Goal: Contribute content: Contribute content

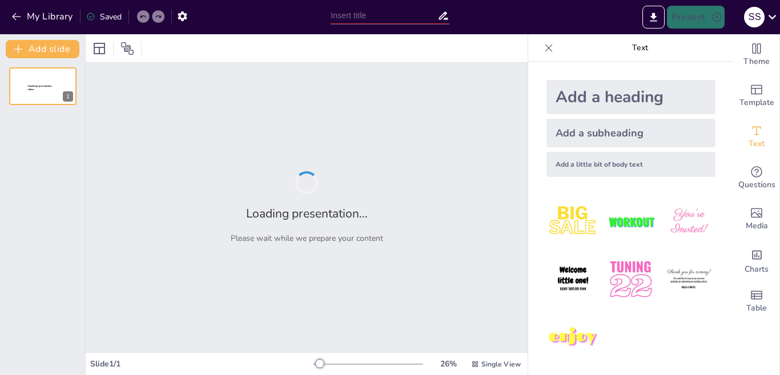
type input "Diseño de Algoritmos: Integración de Notación Matemática y Métodos de Demostrac…"
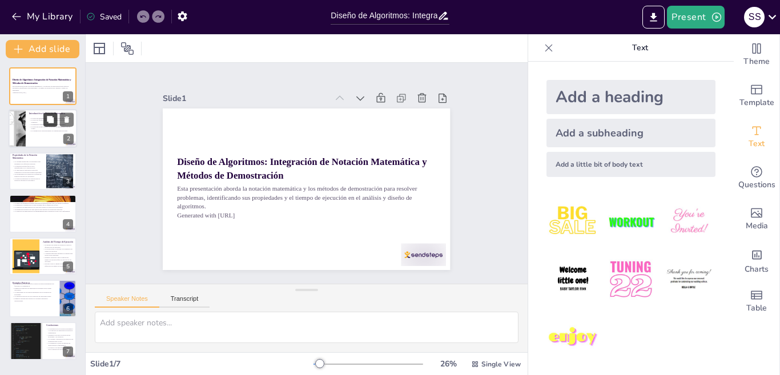
click at [50, 123] on icon at bounding box center [50, 120] width 8 height 8
type textarea "La notación matemática proporciona una base sólida para la formulación de probl…"
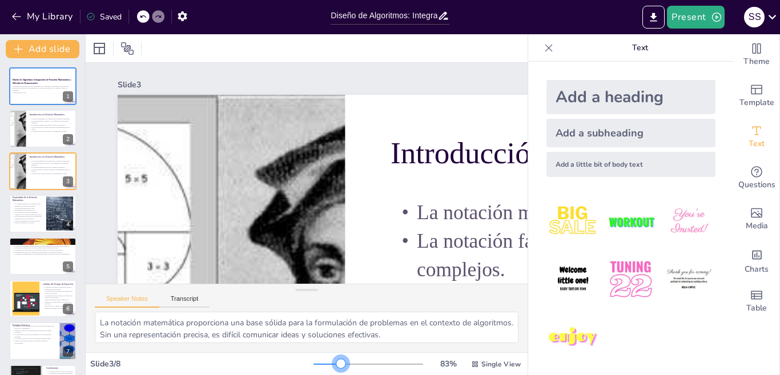
click at [332, 363] on div at bounding box center [369, 364] width 110 height 9
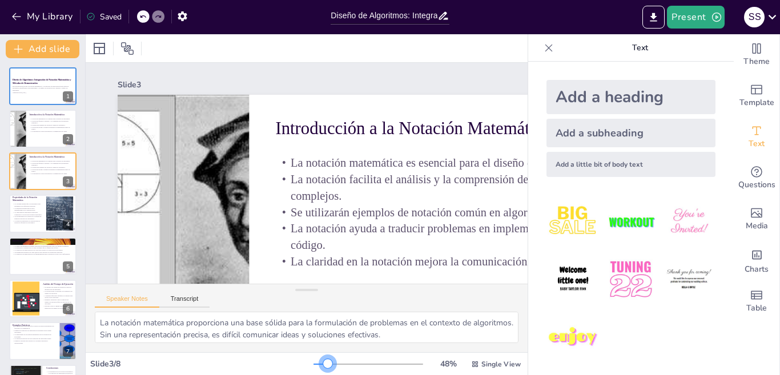
click at [319, 366] on div at bounding box center [369, 364] width 110 height 9
click at [314, 366] on div at bounding box center [369, 364] width 110 height 9
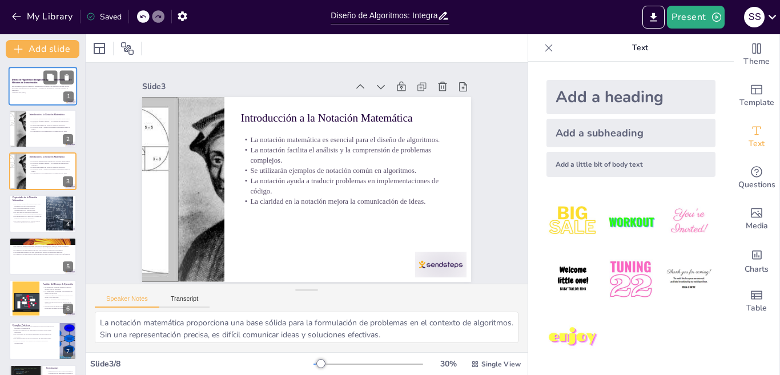
click at [29, 85] on p "Esta presentación aborda la notación matemática y los métodos de demostración p…" at bounding box center [43, 88] width 62 height 6
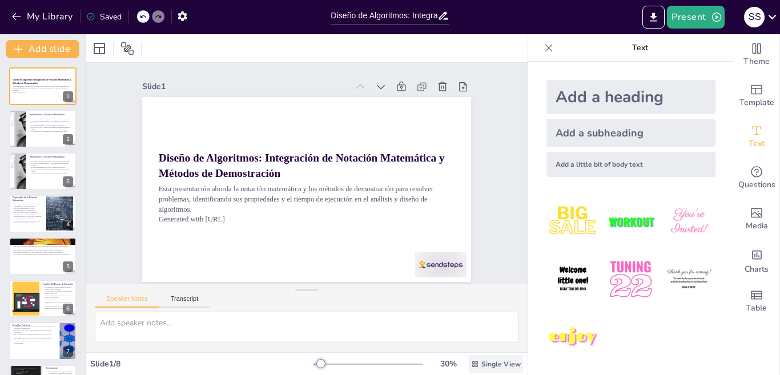
click at [482, 369] on span "Single View" at bounding box center [501, 364] width 39 height 9
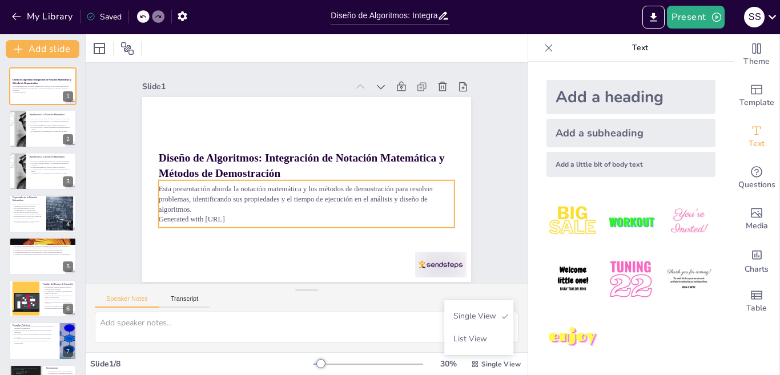
click at [230, 220] on p "Generated with [URL]" at bounding box center [288, 215] width 275 height 130
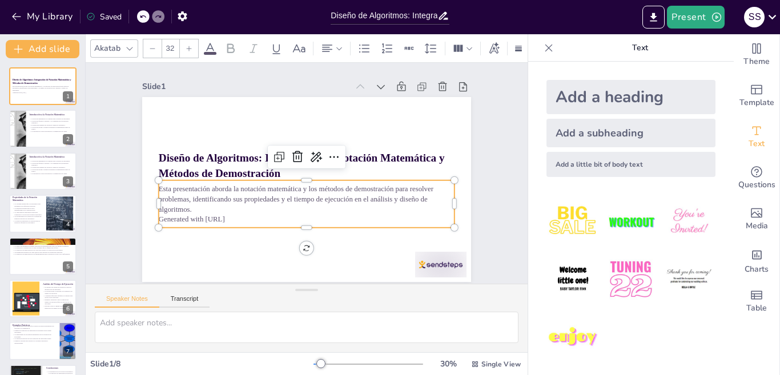
click at [224, 216] on p "Generated with [URL]" at bounding box center [297, 217] width 292 height 71
click at [224, 216] on p "Generated with [URL]" at bounding box center [301, 218] width 295 height 41
click at [313, 157] on icon at bounding box center [322, 162] width 18 height 18
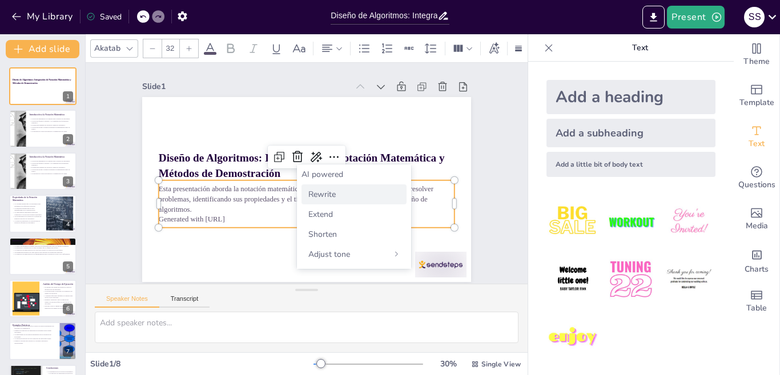
click at [319, 188] on div "Rewrite" at bounding box center [354, 195] width 105 height 20
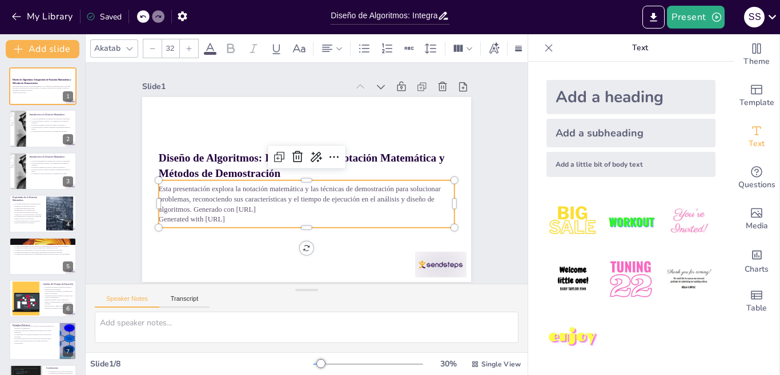
click at [231, 215] on p "Generated with [URL]" at bounding box center [292, 216] width 285 height 101
click at [234, 221] on p "Generated with [URL]" at bounding box center [288, 215] width 275 height 130
click at [234, 221] on p "Generated with [URL]" at bounding box center [297, 217] width 292 height 71
click at [234, 221] on p "Generated with [URL]" at bounding box center [307, 219] width 296 height 10
click at [213, 218] on p "Generated with [URL]" at bounding box center [301, 218] width 295 height 41
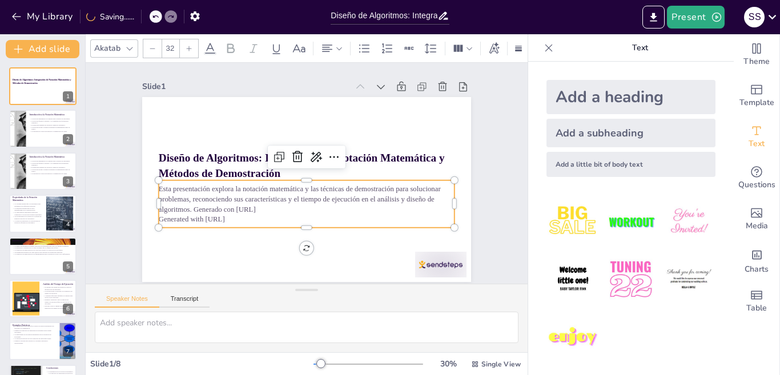
click at [236, 215] on p "Generated with [URL]" at bounding box center [301, 218] width 295 height 41
click at [236, 215] on p "Generated with [URL]" at bounding box center [288, 215] width 275 height 130
click at [236, 218] on p "Generated with [URL]" at bounding box center [297, 217] width 292 height 71
click at [213, 217] on p "Generated with [URL]" at bounding box center [297, 217] width 292 height 71
click at [231, 217] on p "Generated with [URL]" at bounding box center [301, 218] width 295 height 41
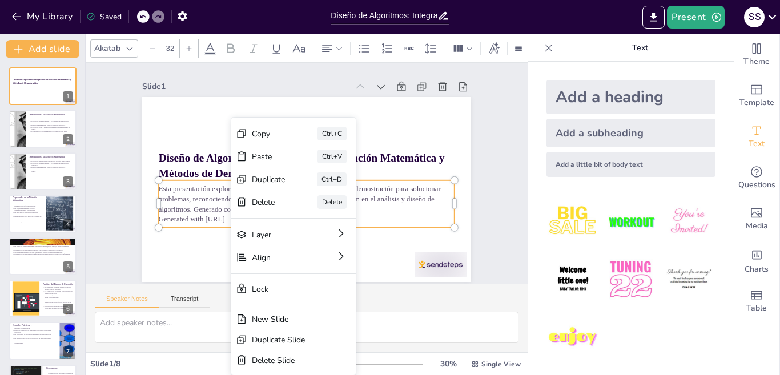
click at [206, 209] on p "Esta presentación explora la notación matemática y las técnicas de demostración…" at bounding box center [302, 198] width 296 height 91
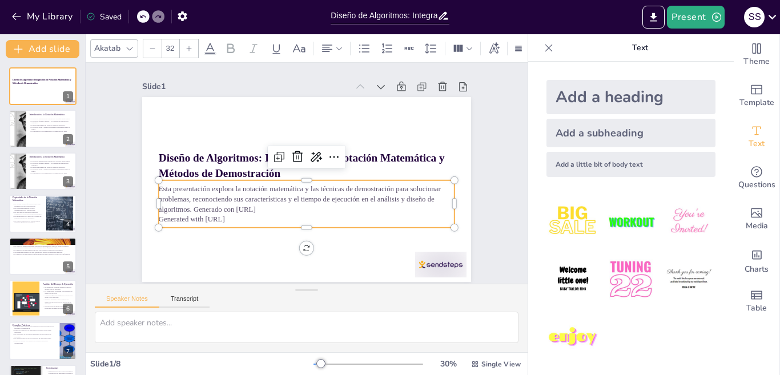
click at [244, 216] on p "Generated with [URL]" at bounding box center [292, 216] width 285 height 101
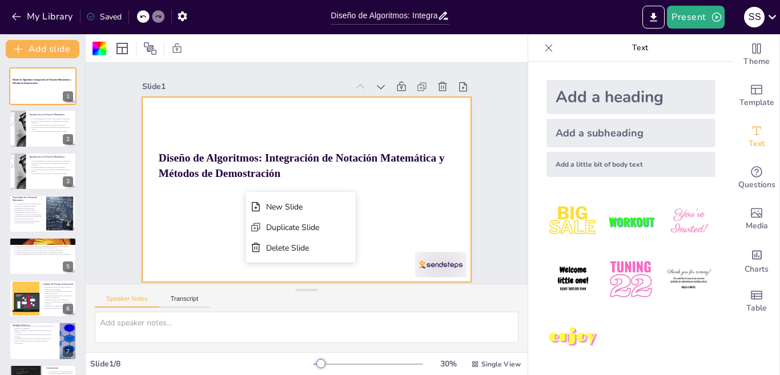
click at [196, 189] on div at bounding box center [305, 189] width 347 height 218
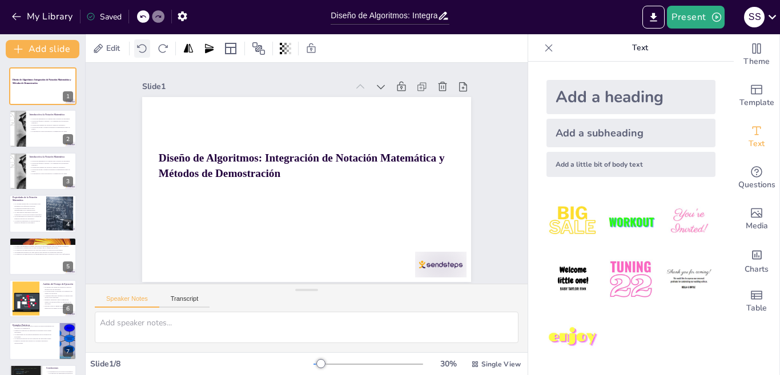
click at [142, 50] on icon at bounding box center [142, 48] width 11 height 11
click at [143, 47] on icon at bounding box center [142, 48] width 11 height 11
click at [105, 51] on span "Edit" at bounding box center [113, 48] width 18 height 11
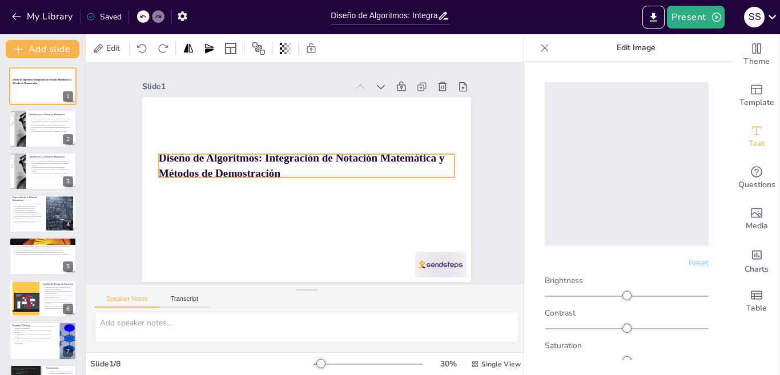
click at [186, 164] on strong "Diseño de Algoritmos: Integración de Notación Matemática y Métodos de Demostrac…" at bounding box center [302, 158] width 287 height 42
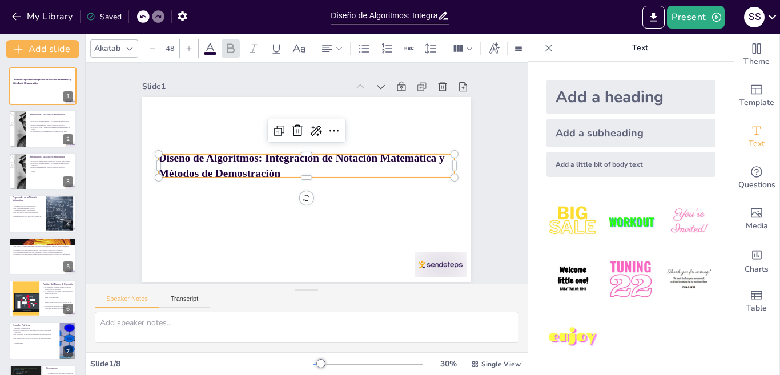
click at [130, 44] on icon at bounding box center [129, 48] width 9 height 9
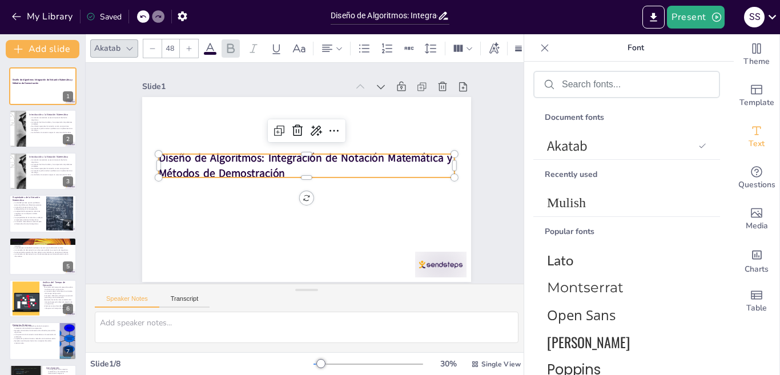
click at [130, 44] on icon at bounding box center [129, 48] width 9 height 9
click at [129, 44] on icon at bounding box center [129, 48] width 9 height 9
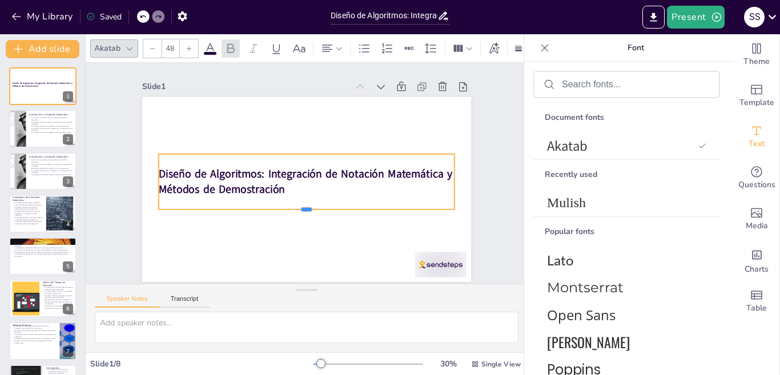
drag, startPoint x: 298, startPoint y: 174, endPoint x: 294, endPoint y: 213, distance: 39.1
click at [294, 213] on div at bounding box center [294, 212] width 285 height 100
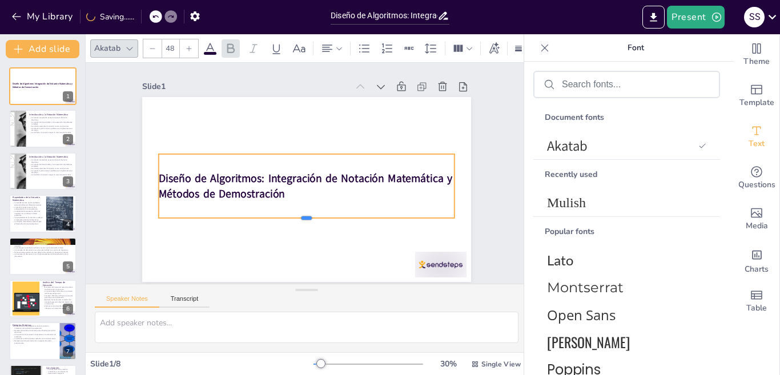
drag, startPoint x: 294, startPoint y: 213, endPoint x: 298, endPoint y: 223, distance: 11.8
click at [298, 224] on div "Diseño de Algoritmos: Integración de Notación Matemática y Métodos de Demostrac…" at bounding box center [301, 188] width 376 height 303
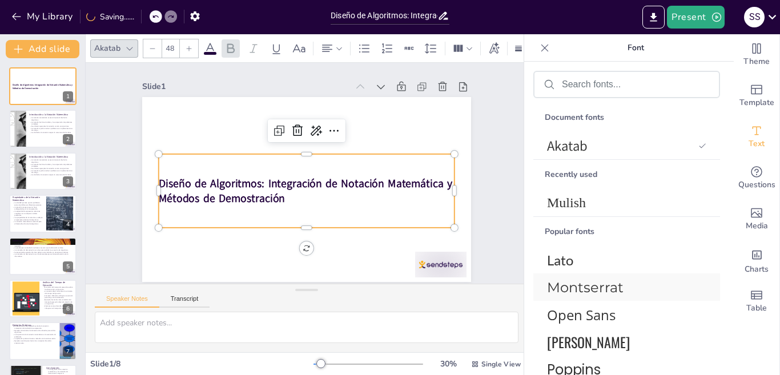
click at [582, 285] on span "Montserrat" at bounding box center [624, 287] width 155 height 17
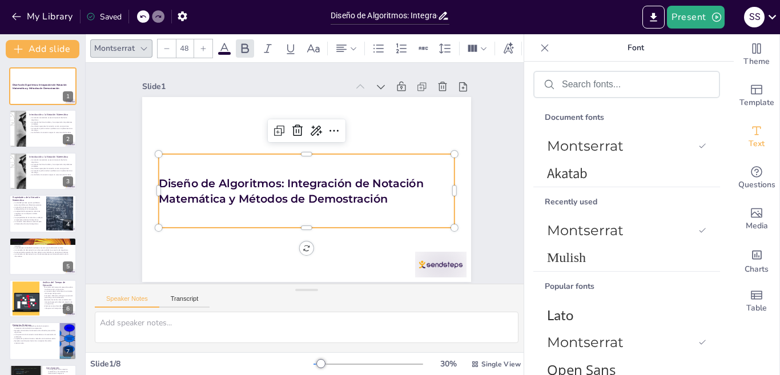
click at [229, 44] on icon at bounding box center [225, 49] width 14 height 14
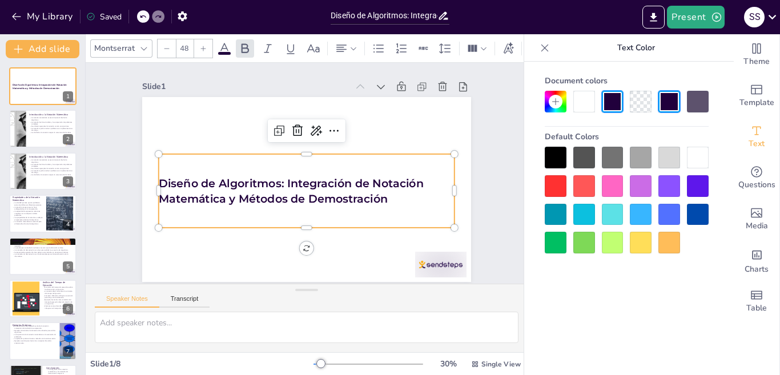
click at [690, 187] on div at bounding box center [698, 186] width 22 height 22
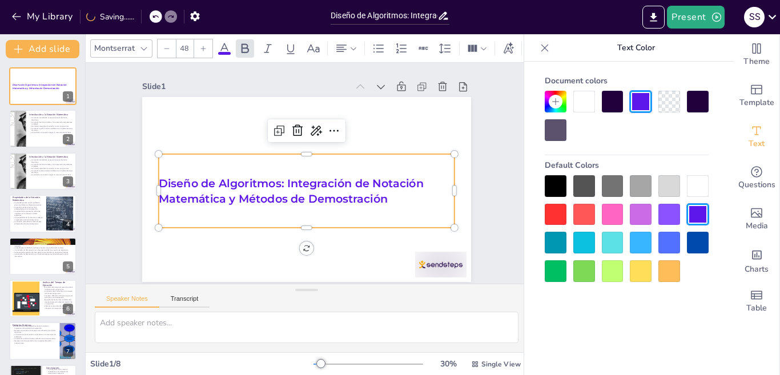
click at [202, 46] on icon at bounding box center [203, 48] width 7 height 7
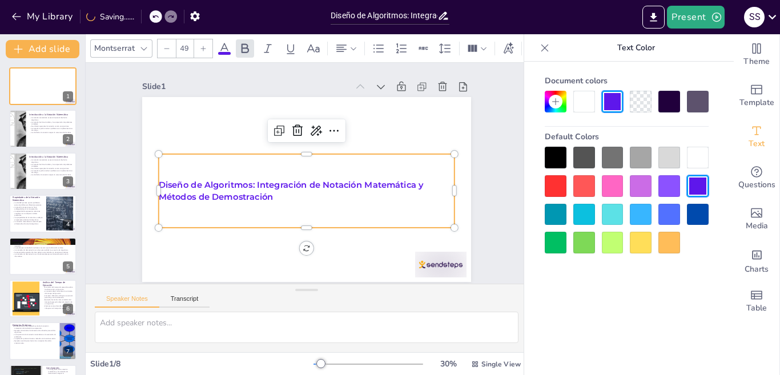
click at [202, 46] on icon at bounding box center [203, 48] width 7 height 7
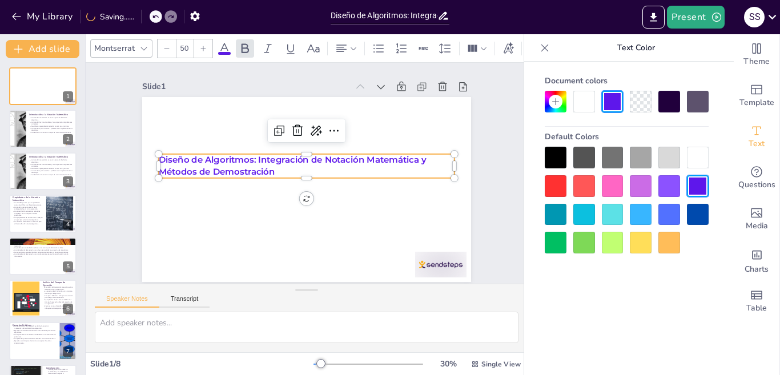
click at [202, 46] on icon at bounding box center [203, 48] width 7 height 7
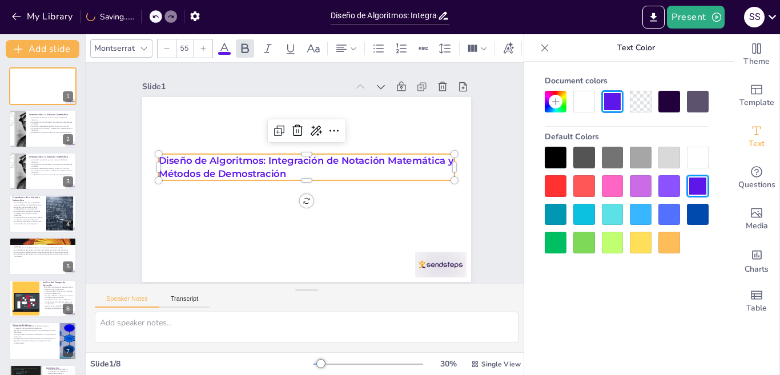
click at [202, 46] on icon at bounding box center [203, 48] width 7 height 7
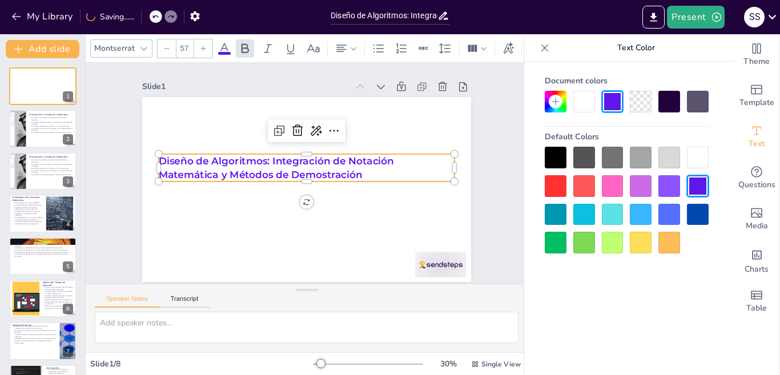
click at [202, 46] on icon at bounding box center [203, 48] width 7 height 7
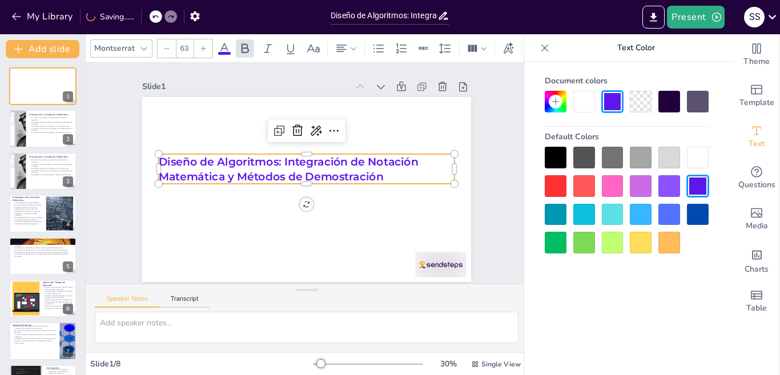
click at [202, 46] on icon at bounding box center [203, 48] width 7 height 7
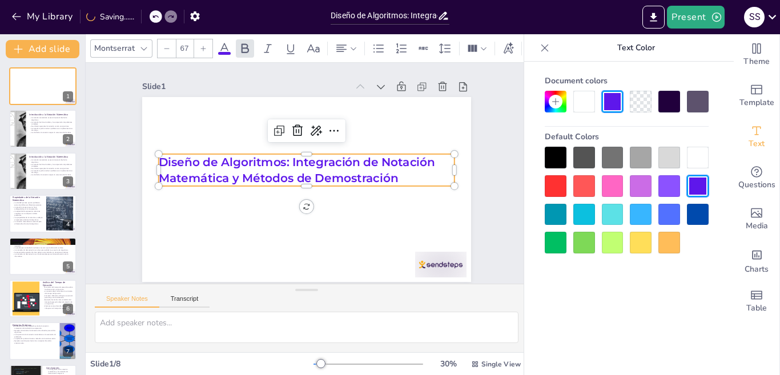
click at [202, 46] on icon at bounding box center [203, 48] width 7 height 7
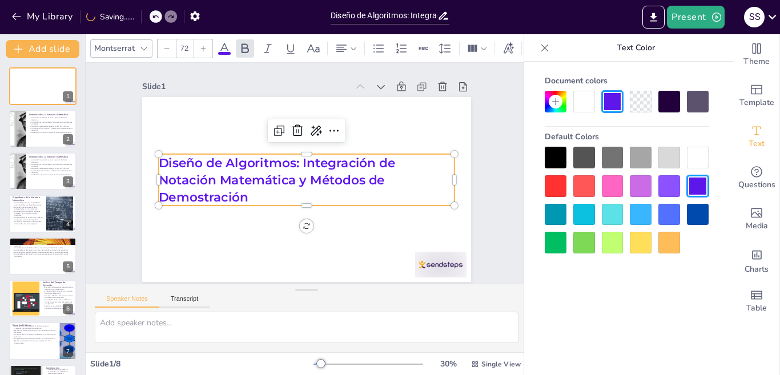
click at [202, 46] on icon at bounding box center [203, 48] width 7 height 7
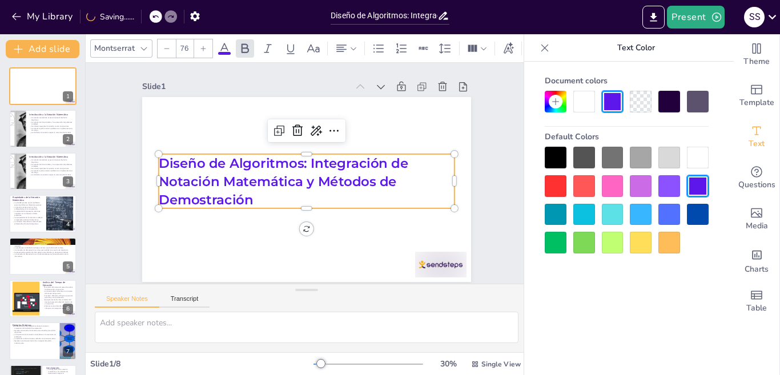
click at [202, 46] on icon at bounding box center [203, 48] width 7 height 7
type input "78"
click at [353, 45] on icon at bounding box center [354, 49] width 8 height 8
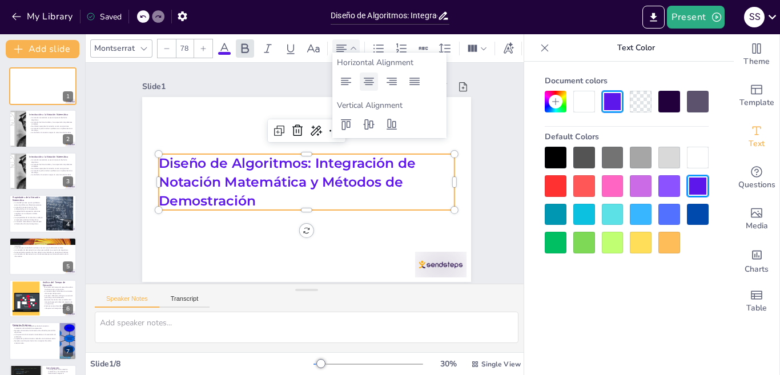
click at [369, 83] on icon at bounding box center [369, 81] width 10 height 7
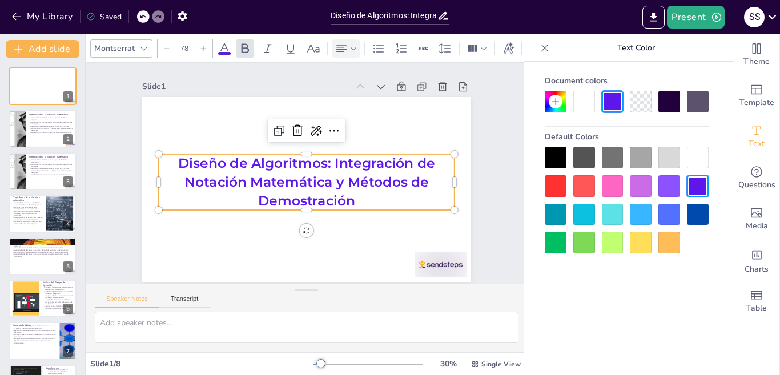
click at [233, 223] on div "Slide 1" at bounding box center [316, 279] width 183 height 112
click at [38, 129] on p "La notación ayuda a traducir problemas en implementaciones de código." at bounding box center [51, 129] width 45 height 4
type textarea "La notación matemática proporciona una base sólida para la formulación de probl…"
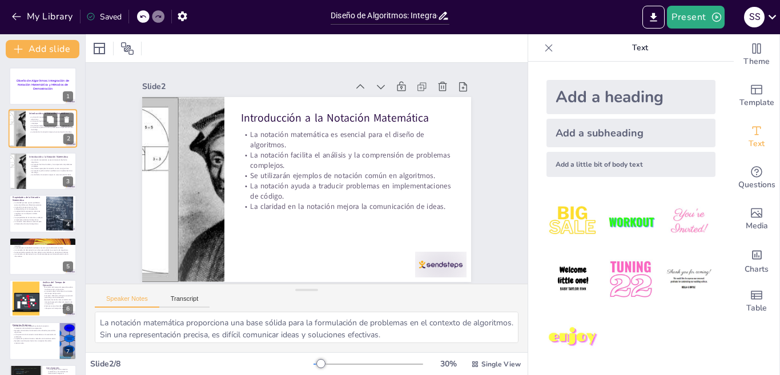
scroll to position [0, 0]
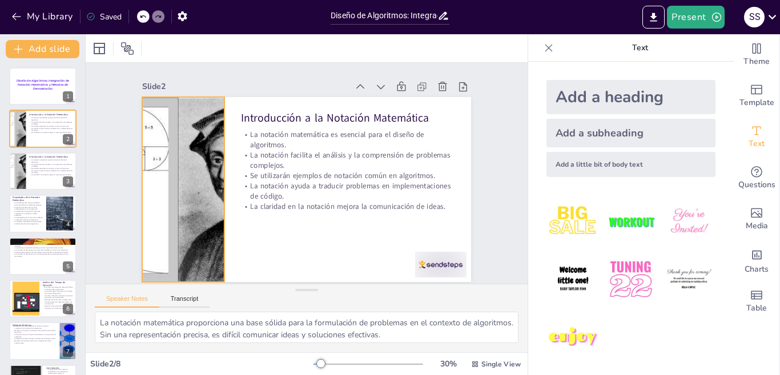
click at [164, 178] on div at bounding box center [204, 102] width 319 height 313
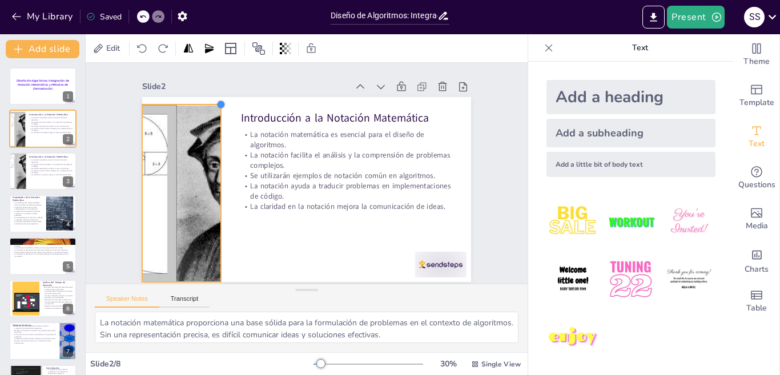
drag, startPoint x: 213, startPoint y: 95, endPoint x: 203, endPoint y: 123, distance: 29.8
click at [203, 122] on div "Introducción a la Notación Matemática La notación matemática es esencial para e…" at bounding box center [296, 185] width 369 height 358
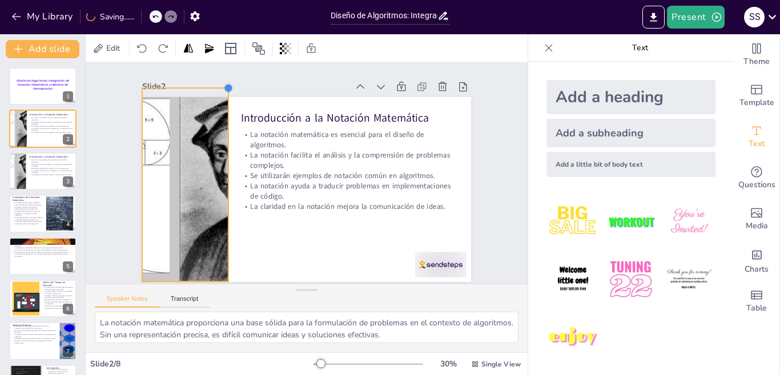
drag, startPoint x: 205, startPoint y: 118, endPoint x: 218, endPoint y: 114, distance: 14.3
click at [218, 113] on div "Introducción a la Notación Matemática La notación matemática es esencial para e…" at bounding box center [292, 180] width 303 height 376
click at [45, 162] on button at bounding box center [50, 162] width 14 height 14
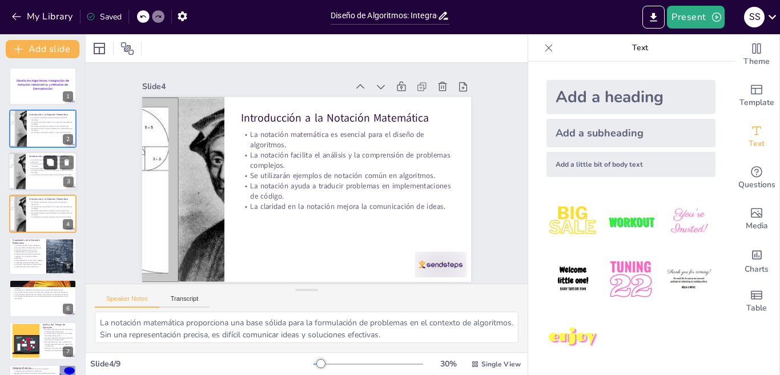
scroll to position [6, 0]
click at [32, 119] on p "La notación matemática es esencial para el diseño de algoritmos." at bounding box center [51, 119] width 45 height 4
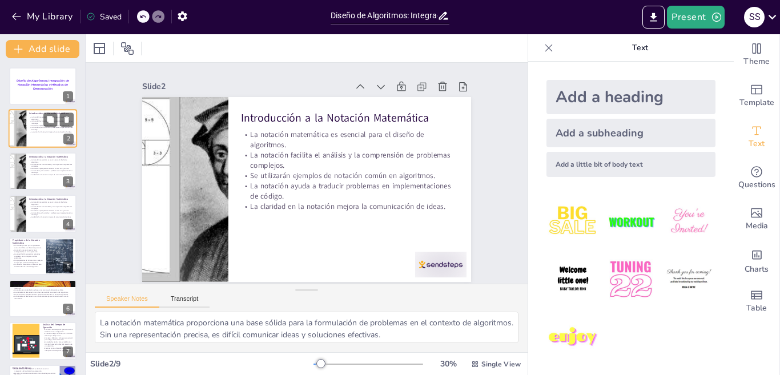
scroll to position [0, 0]
click at [39, 167] on p "Se utilizarán ejemplos de notación común en algoritmos." at bounding box center [51, 168] width 45 height 2
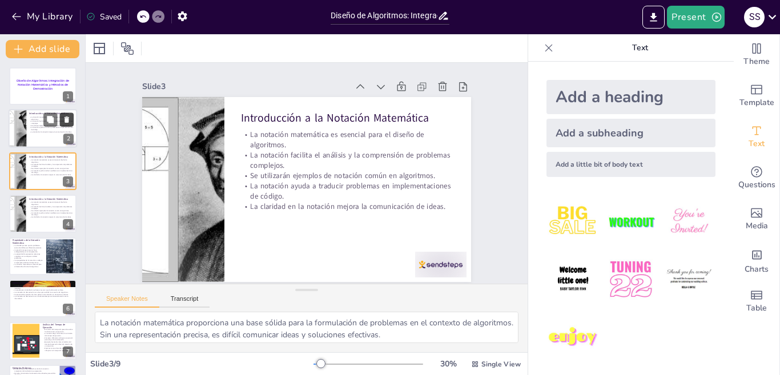
click at [65, 122] on icon at bounding box center [67, 120] width 5 height 6
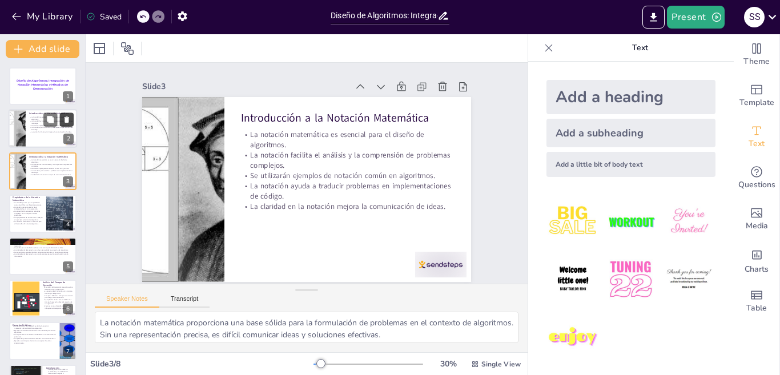
click at [64, 120] on icon at bounding box center [67, 120] width 8 height 8
type textarea "La claridad es vital en el desarrollo de algoritmos, ya que asegura que todos l…"
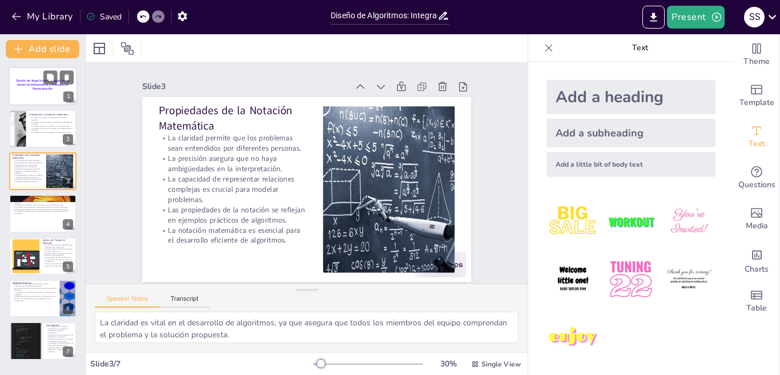
click at [34, 89] on span "Diseño de Algoritmos: Integración de Notación Matemática y Métodos de Demostrac…" at bounding box center [43, 84] width 54 height 11
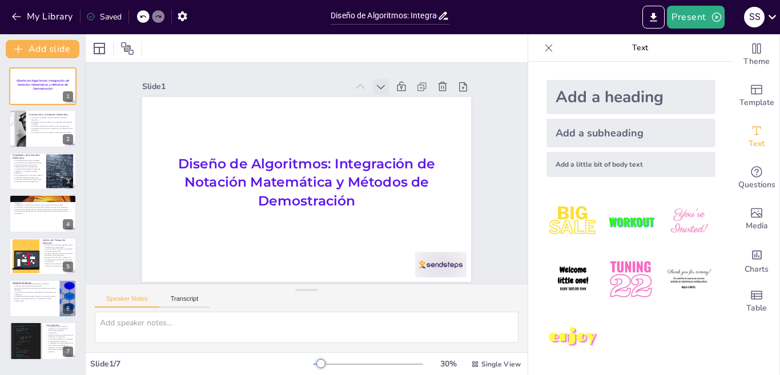
click at [412, 150] on icon at bounding box center [420, 158] width 16 height 16
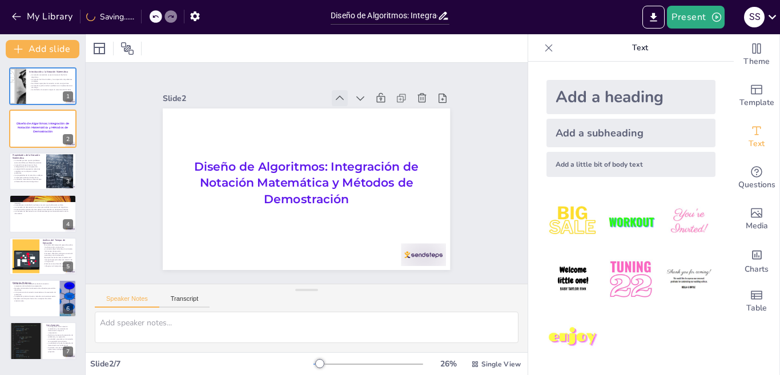
click at [354, 105] on icon at bounding box center [361, 112] width 14 height 14
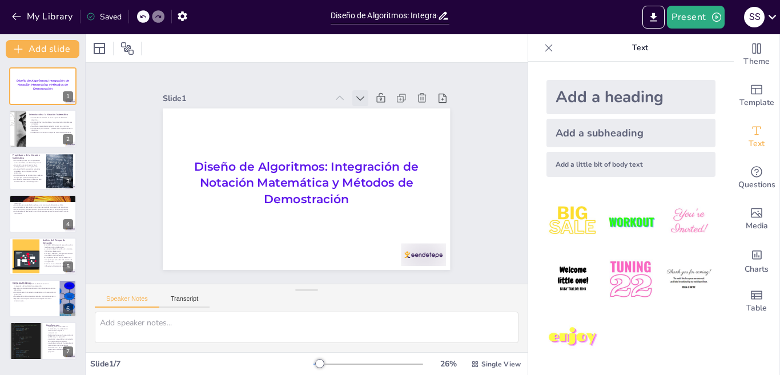
click at [383, 127] on icon at bounding box center [390, 134] width 15 height 15
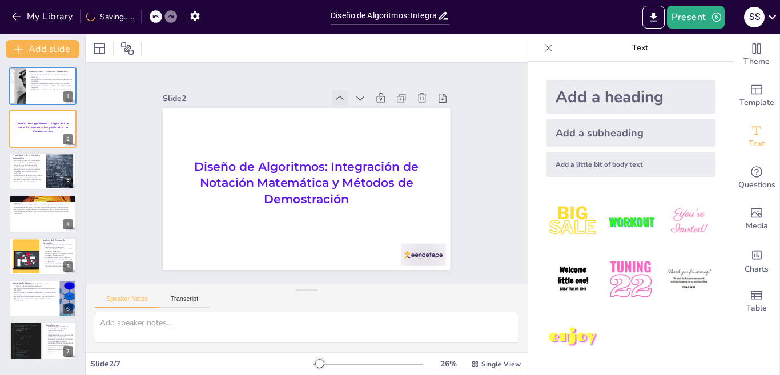
click at [347, 231] on icon at bounding box center [354, 238] width 15 height 15
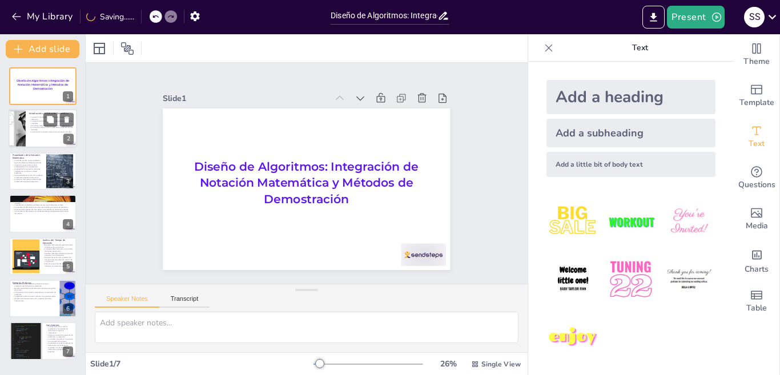
click at [35, 129] on p "La notación ayuda a traducir problemas en implementaciones de código." at bounding box center [51, 129] width 45 height 4
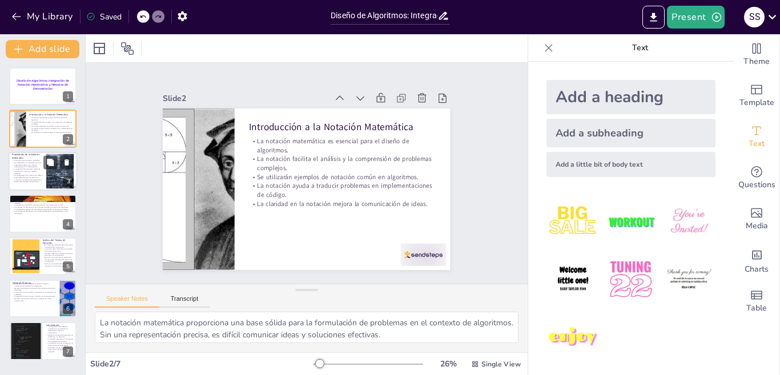
click at [29, 165] on p "La precisión asegura que no haya ambigüedades en la interpretación." at bounding box center [27, 166] width 31 height 4
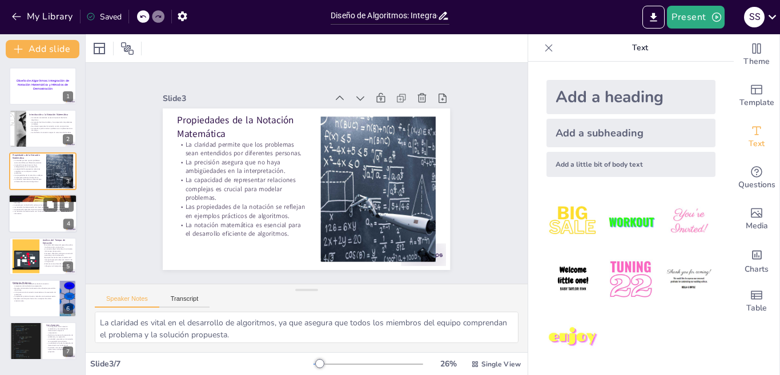
click at [38, 221] on div at bounding box center [43, 213] width 69 height 39
type textarea "La inducción matemática es una técnica poderosa que se utiliza en muchos algori…"
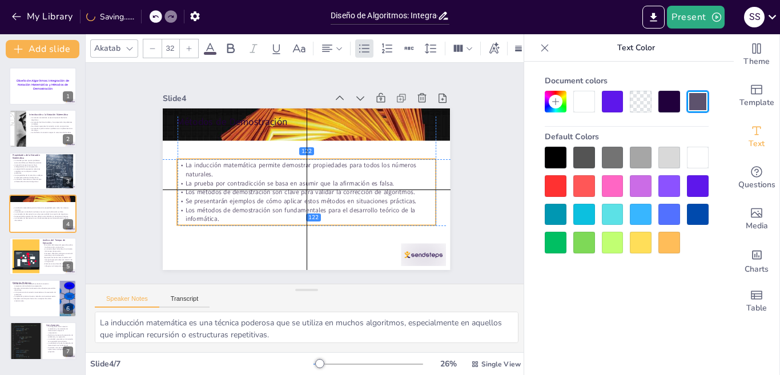
drag, startPoint x: 194, startPoint y: 150, endPoint x: 197, endPoint y: 180, distance: 29.8
click at [197, 180] on p "La prueba por contradicción se basa en asumir que la afirmación es falsa." at bounding box center [301, 182] width 229 height 137
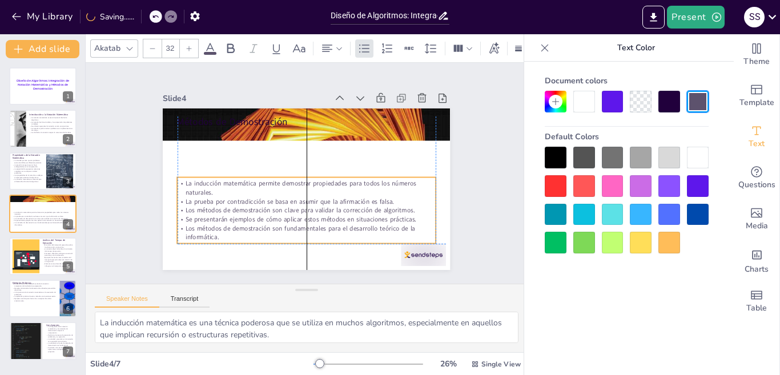
drag, startPoint x: 212, startPoint y: 155, endPoint x: 213, endPoint y: 173, distance: 17.7
click at [213, 178] on div "La inducción matemática permite demostrar propiedades para todos los números na…" at bounding box center [307, 211] width 259 height 66
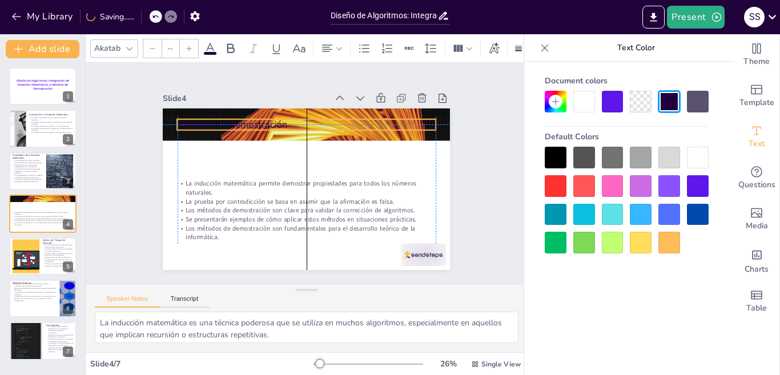
type input "48"
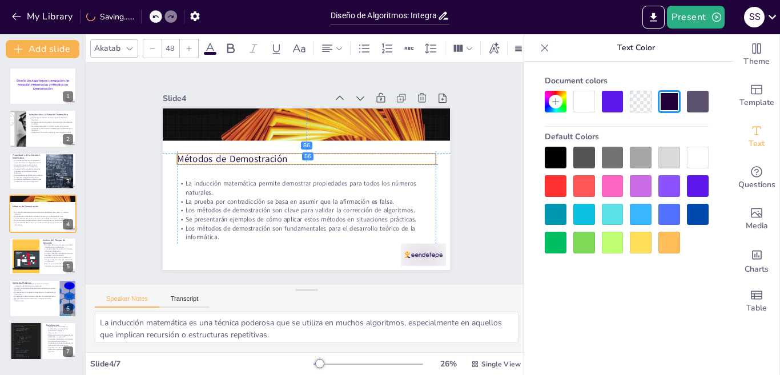
drag, startPoint x: 226, startPoint y: 113, endPoint x: 229, endPoint y: 147, distance: 34.9
click at [229, 147] on p "Métodos de Demostración" at bounding box center [315, 162] width 217 height 163
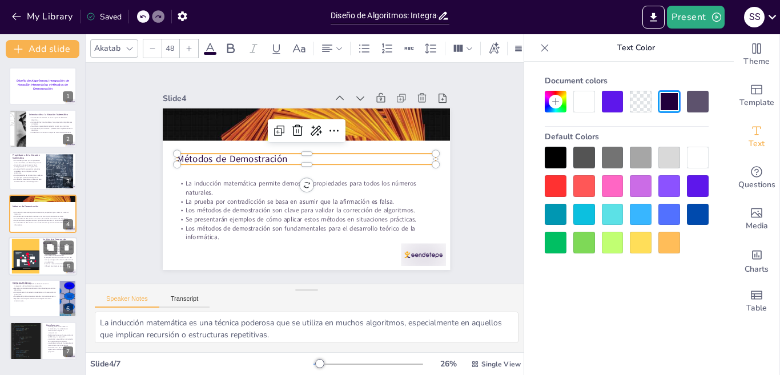
click at [35, 257] on div at bounding box center [25, 256] width 51 height 35
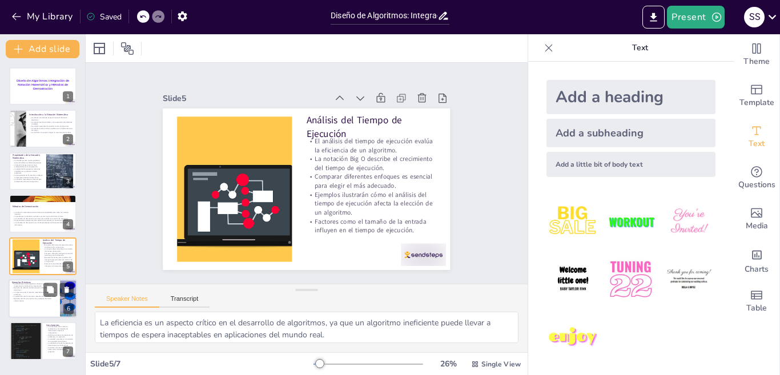
click at [32, 294] on p "La importancia de la notación matemática en la resolución de problemas." at bounding box center [34, 293] width 45 height 4
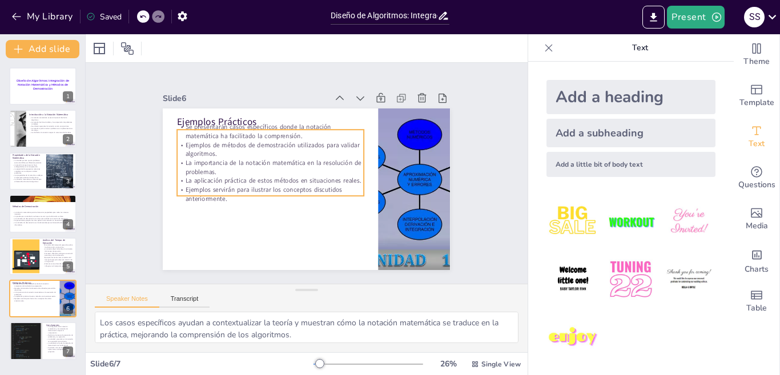
click at [267, 197] on p "Ejemplos servirán para ilustrar los conceptos discutidos anteriormente." at bounding box center [348, 177] width 162 height 125
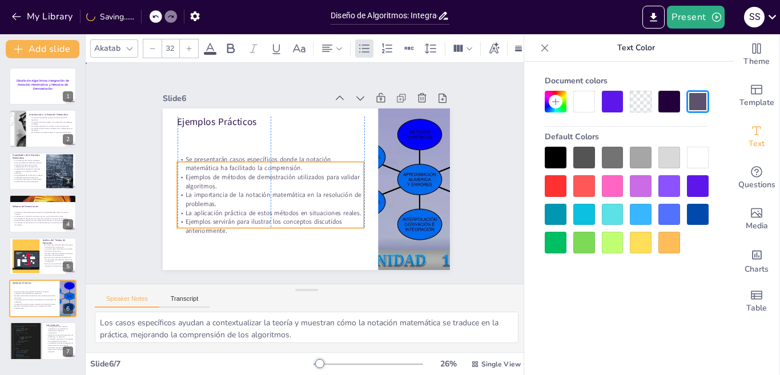
click at [371, 190] on div at bounding box center [291, 280] width 162 height 215
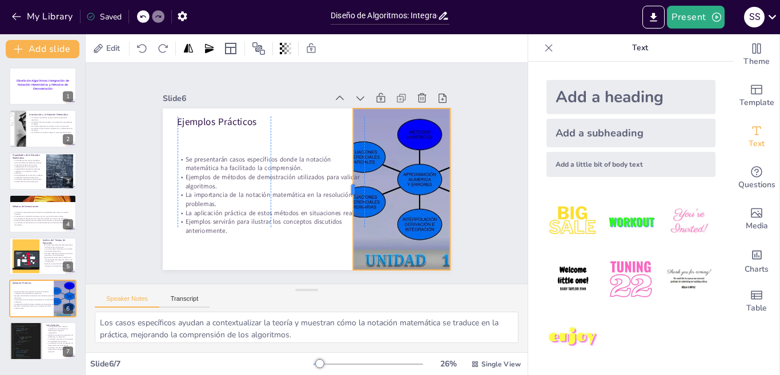
drag, startPoint x: 367, startPoint y: 186, endPoint x: 342, endPoint y: 189, distance: 25.3
click at [342, 190] on div at bounding box center [282, 211] width 160 height 42
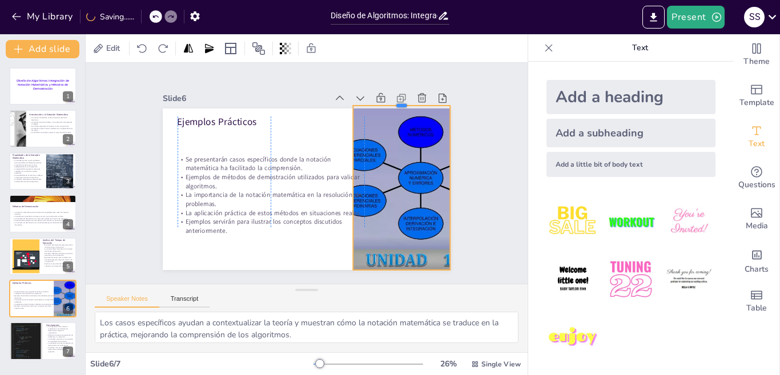
click at [393, 102] on div at bounding box center [410, 111] width 98 height 19
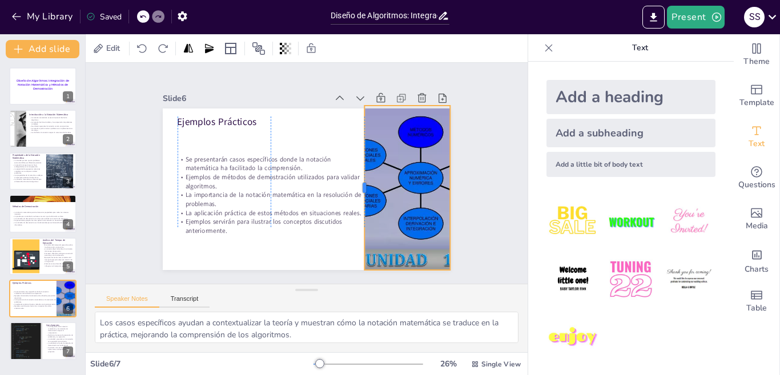
drag, startPoint x: 342, startPoint y: 181, endPoint x: 353, endPoint y: 168, distance: 17.4
click at [353, 168] on div at bounding box center [352, 203] width 59 height 159
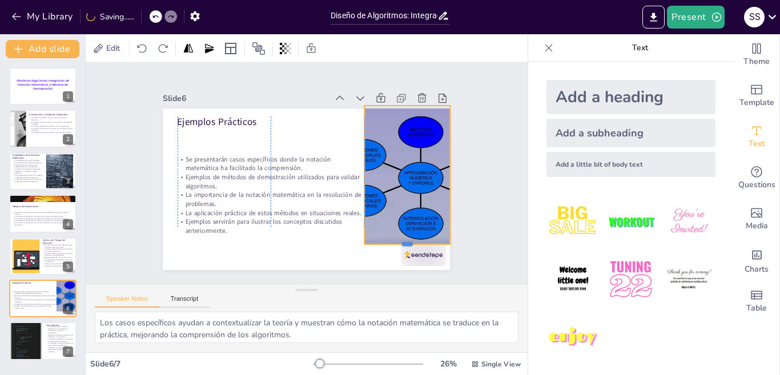
drag, startPoint x: 397, startPoint y: 265, endPoint x: 396, endPoint y: 239, distance: 25.7
click at [396, 259] on div at bounding box center [379, 276] width 84 height 35
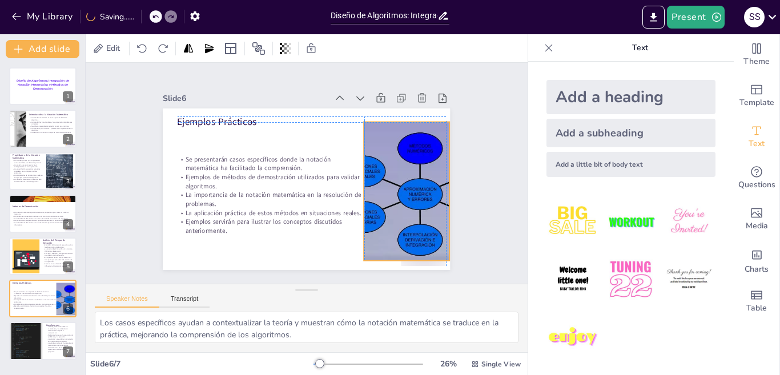
drag, startPoint x: 391, startPoint y: 200, endPoint x: 387, endPoint y: 215, distance: 16.1
click at [387, 215] on div at bounding box center [311, 286] width 224 height 258
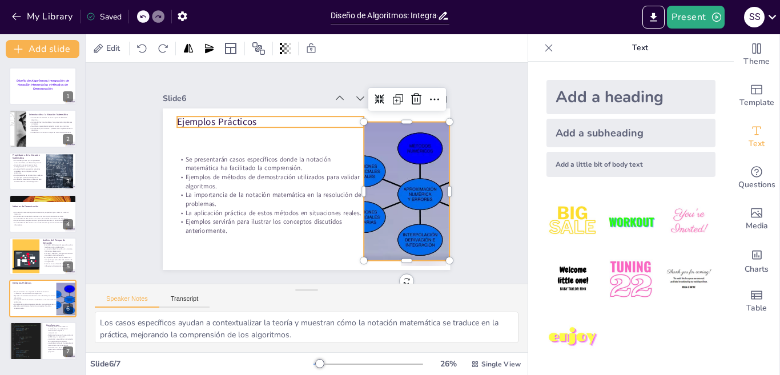
click at [225, 117] on p "Ejemplos Prácticos" at bounding box center [289, 113] width 182 height 70
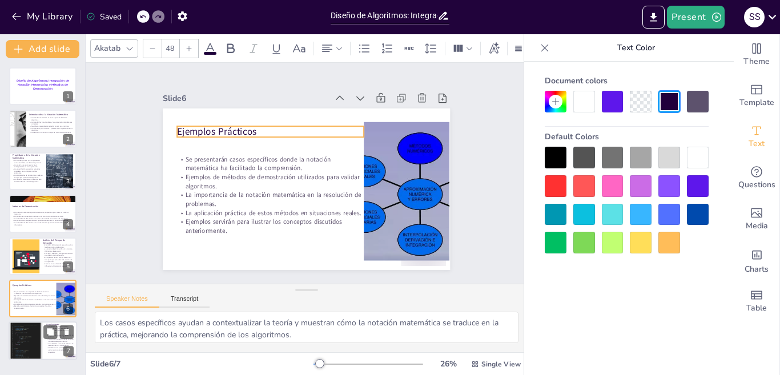
click at [27, 343] on div at bounding box center [26, 341] width 34 height 117
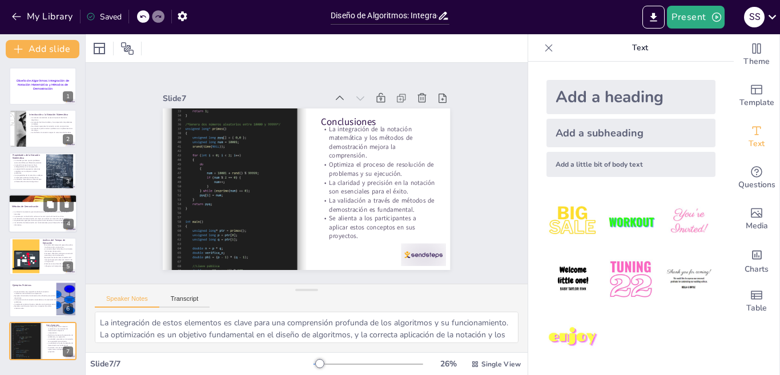
click at [26, 213] on p "La inducción matemática permite demostrar propiedades para todos los números na…" at bounding box center [43, 213] width 62 height 4
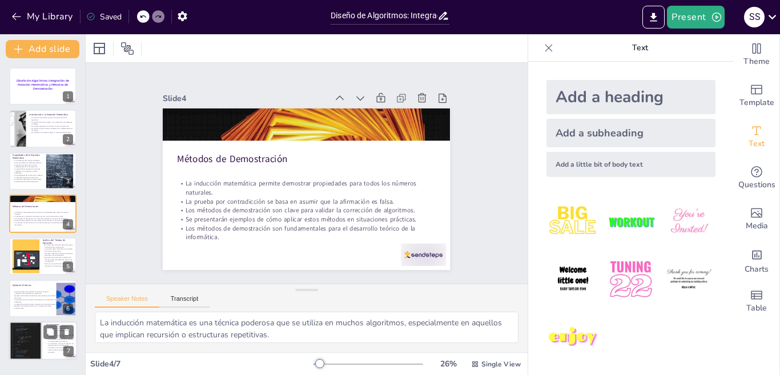
click at [16, 340] on div at bounding box center [26, 341] width 34 height 117
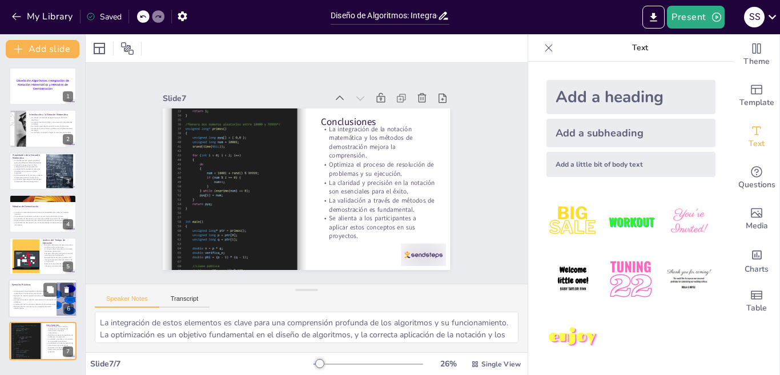
click at [17, 306] on p "Ejemplos servirán para ilustrar los conceptos discutidos anteriormente." at bounding box center [34, 308] width 45 height 4
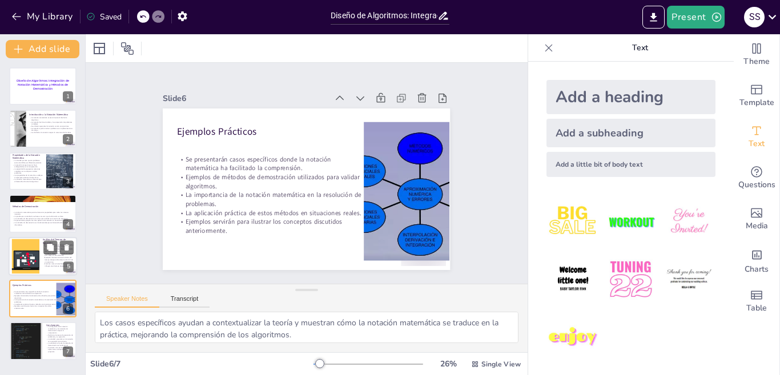
click at [26, 254] on div at bounding box center [25, 256] width 51 height 35
type textarea "La eficiencia es un aspecto crítico en el desarrollo de algoritmos, ya que un a…"
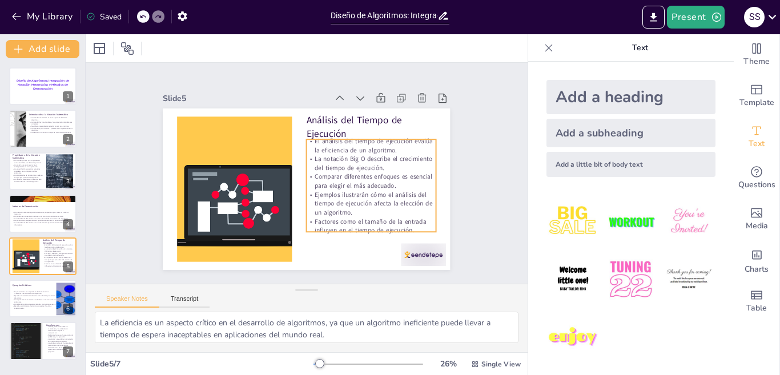
click at [329, 201] on p "Ejemplos ilustrarán cómo el análisis del tiempo de ejecución afecta la elección…" at bounding box center [353, 227] width 129 height 77
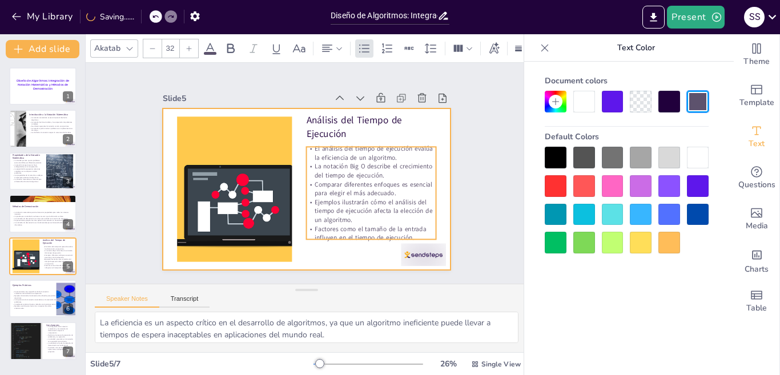
click at [311, 251] on div at bounding box center [305, 189] width 303 height 191
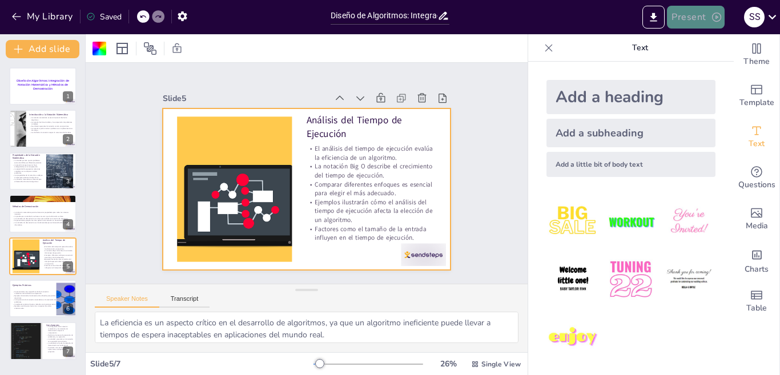
click at [700, 14] on button "Present" at bounding box center [695, 17] width 57 height 23
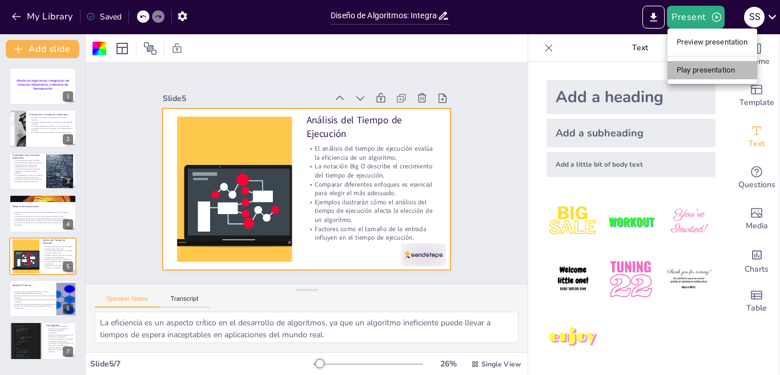
click at [695, 73] on li "Play presentation" at bounding box center [713, 70] width 90 height 18
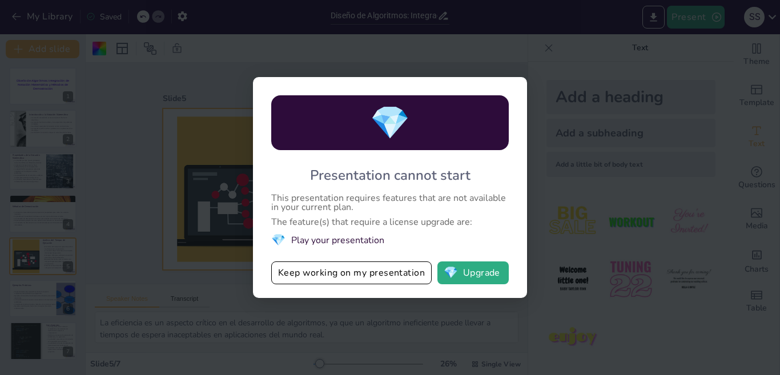
click at [277, 241] on span "💎" at bounding box center [278, 240] width 14 height 15
click at [403, 270] on button "Keep working on my presentation" at bounding box center [351, 273] width 161 height 23
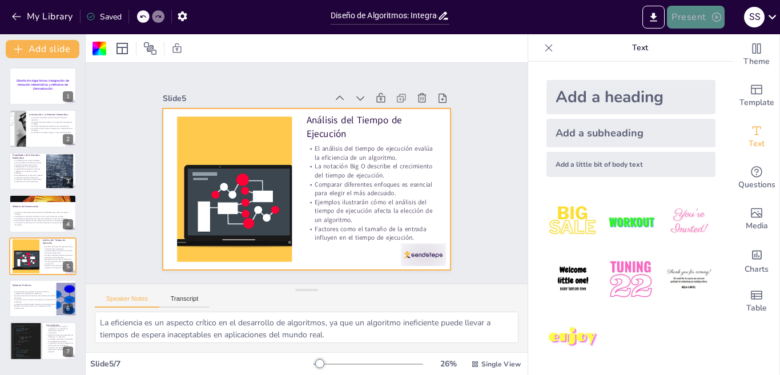
click at [711, 14] on icon "button" at bounding box center [716, 16] width 11 height 11
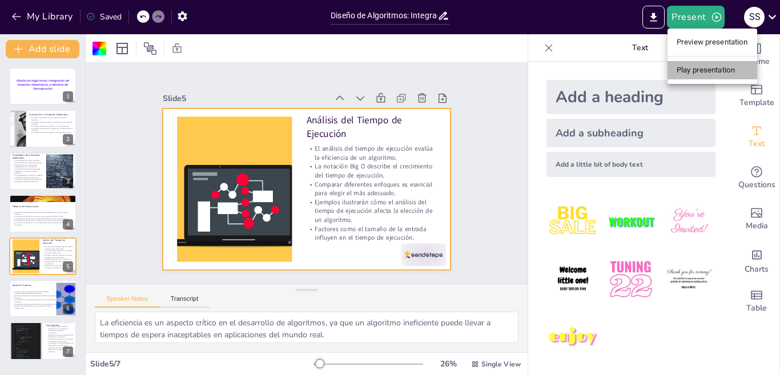
click at [701, 75] on li "Play presentation" at bounding box center [713, 70] width 90 height 18
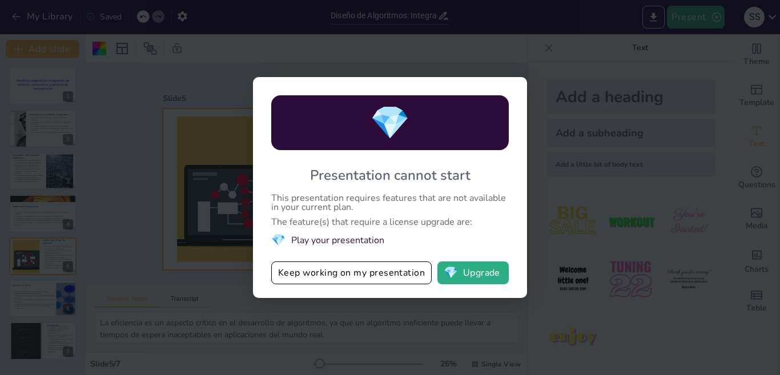
click at [277, 239] on span "💎" at bounding box center [278, 240] width 14 height 15
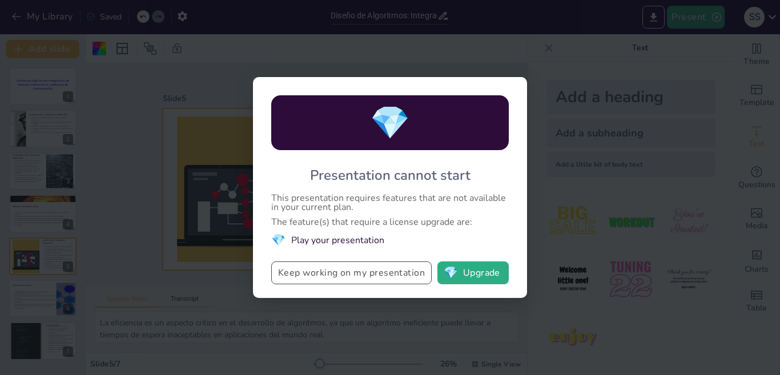
drag, startPoint x: 277, startPoint y: 242, endPoint x: 401, endPoint y: 281, distance: 129.9
click at [401, 281] on div "💎 Presentation cannot start This presentation requires features that are not av…" at bounding box center [390, 187] width 274 height 221
click at [463, 269] on button "💎 Upgrade" at bounding box center [473, 273] width 71 height 23
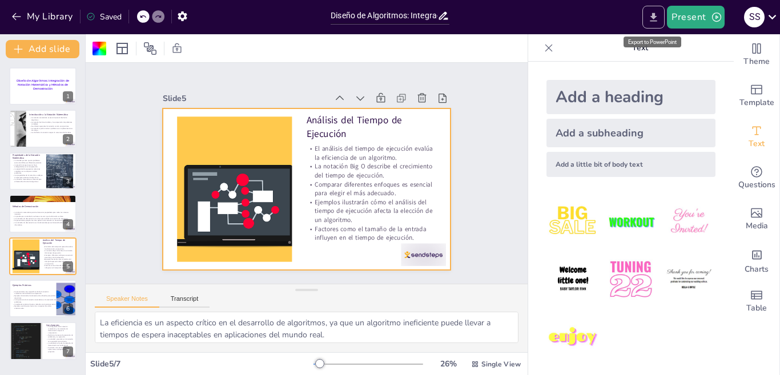
click at [651, 17] on icon "Export to PowerPoint" at bounding box center [654, 17] width 12 height 12
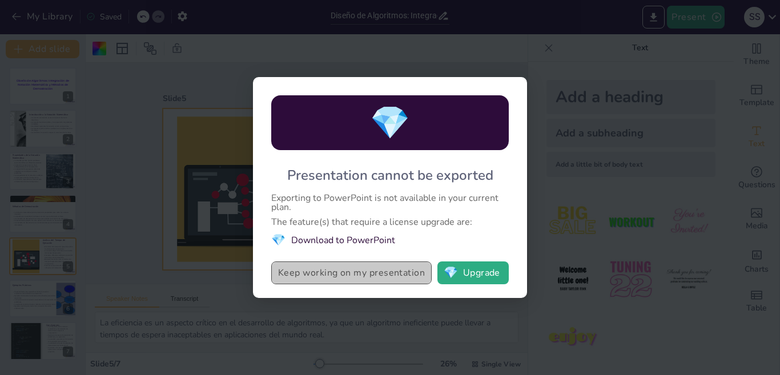
click at [383, 278] on button "Keep working on my presentation" at bounding box center [351, 273] width 161 height 23
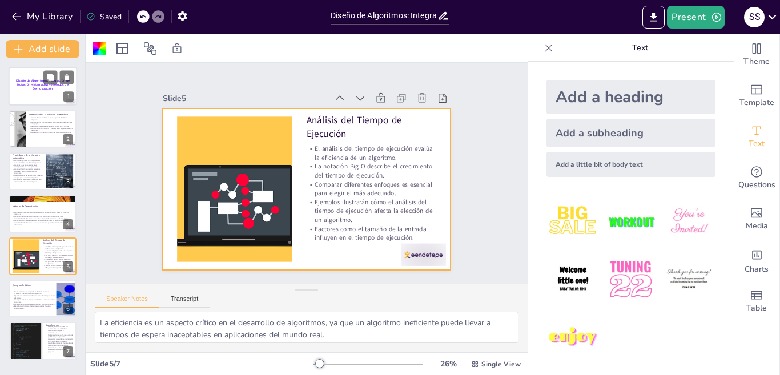
click at [30, 94] on div at bounding box center [43, 86] width 69 height 39
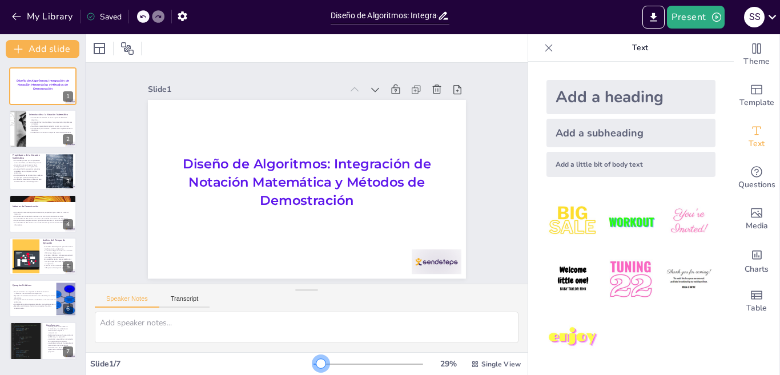
click at [317, 365] on div at bounding box center [321, 363] width 9 height 9
click at [39, 133] on div at bounding box center [43, 129] width 69 height 39
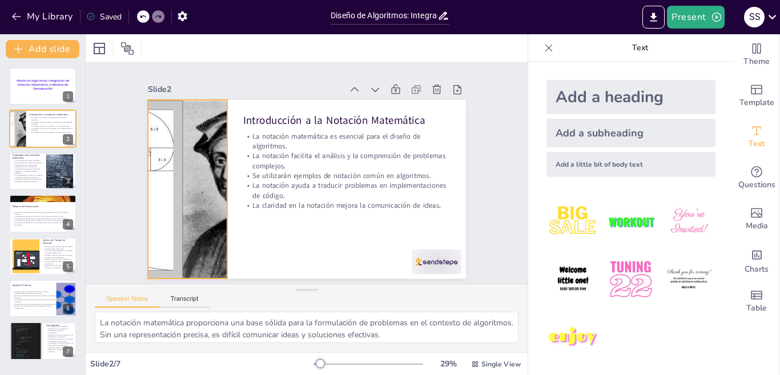
click at [191, 182] on div at bounding box center [186, 164] width 285 height 228
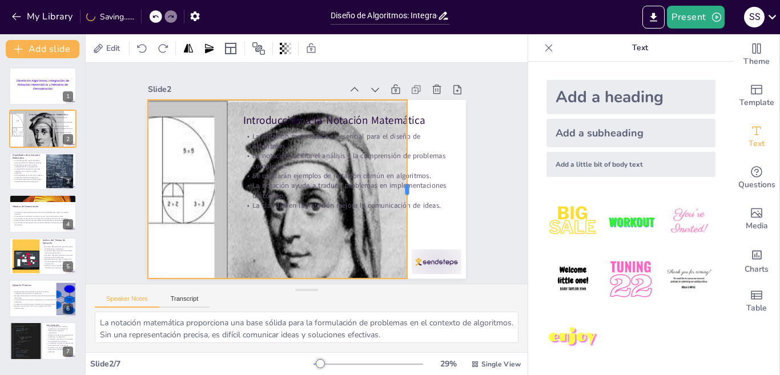
drag, startPoint x: 218, startPoint y: 180, endPoint x: 310, endPoint y: 191, distance: 92.1
click at [394, 182] on div "Introducción a la Notación Matemática La notación matemática es esencial para e…" at bounding box center [296, 186] width 356 height 346
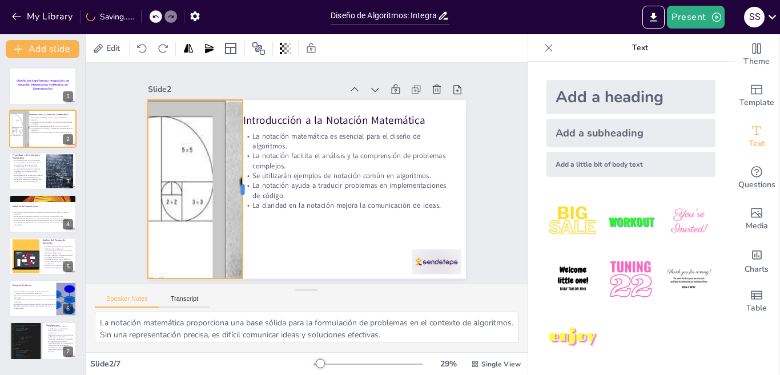
drag, startPoint x: 393, startPoint y: 186, endPoint x: 232, endPoint y: 213, distance: 163.4
click at [232, 213] on div at bounding box center [245, 163] width 81 height 167
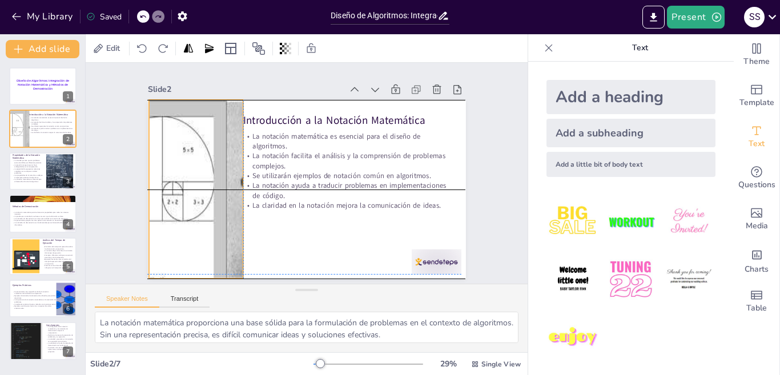
drag, startPoint x: 215, startPoint y: 218, endPoint x: 210, endPoint y: 202, distance: 16.3
click at [210, 202] on div at bounding box center [212, 226] width 420 height 396
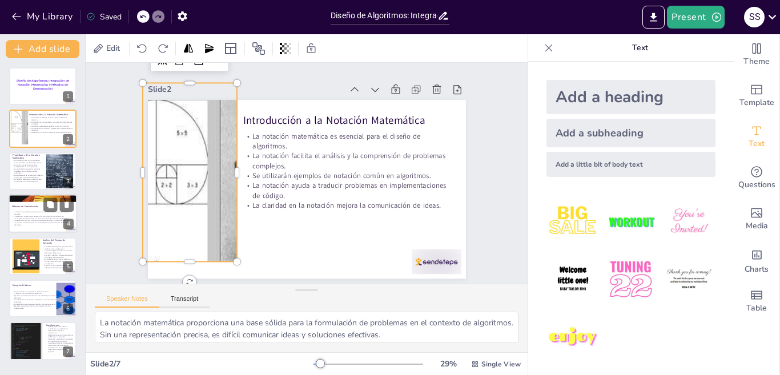
click at [36, 209] on div at bounding box center [43, 213] width 69 height 39
type textarea "La inducción matemática es una técnica poderosa que se utiliza en muchos algori…"
